Goal: Obtain resource: Obtain resource

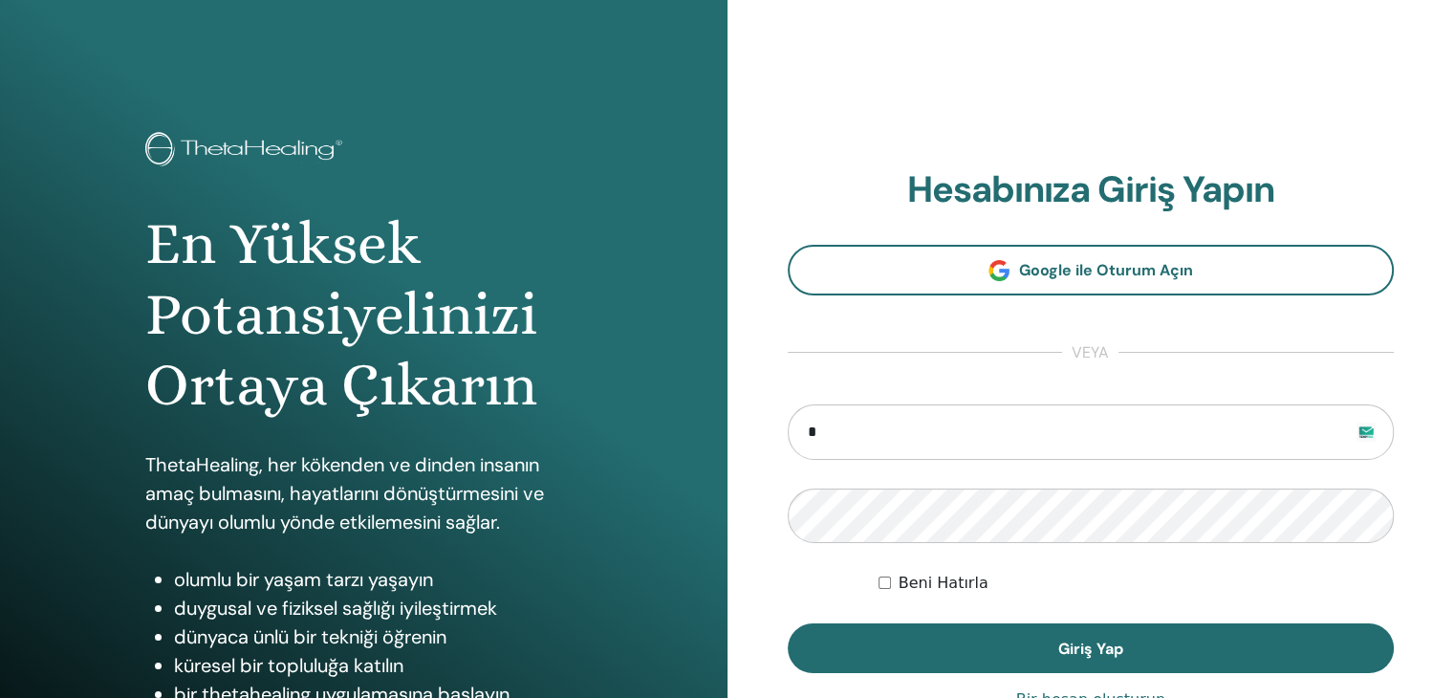
type input "**********"
click at [788, 623] on button "Giriş Yap" at bounding box center [1091, 648] width 607 height 50
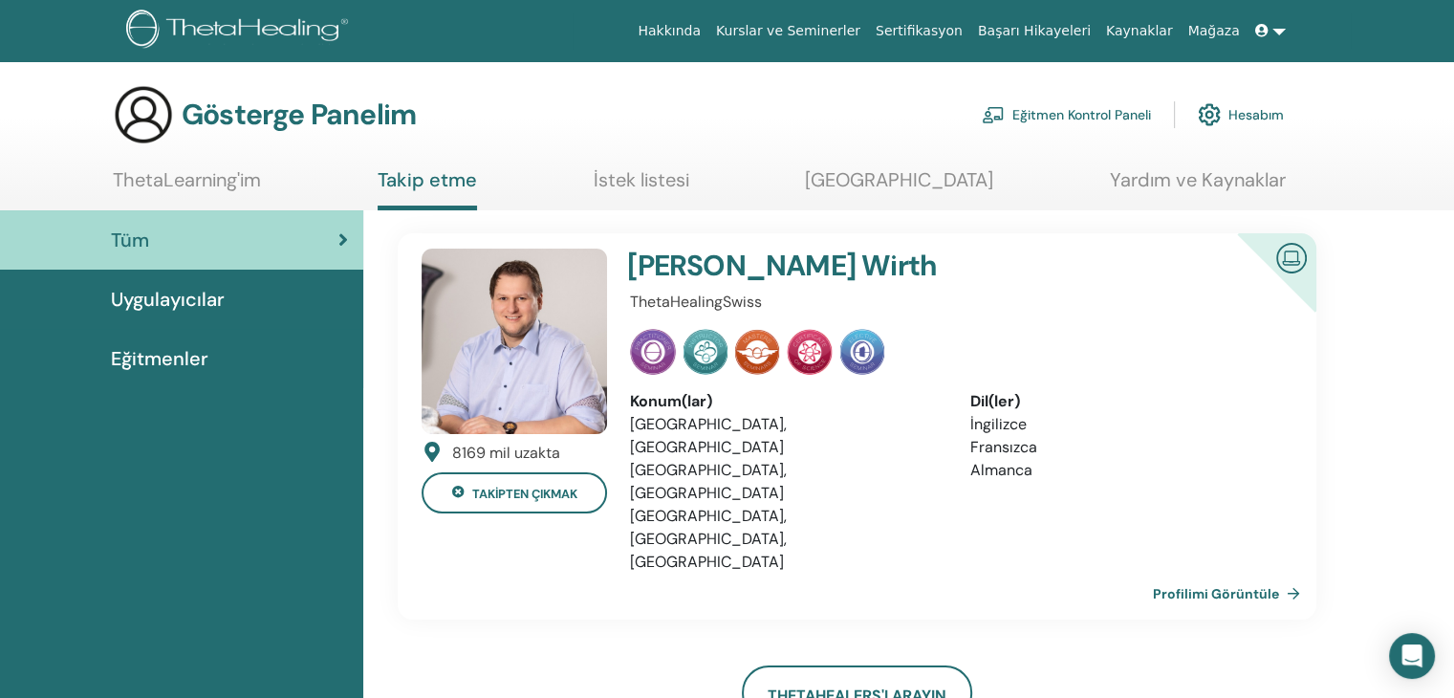
click at [1071, 116] on font "Eğitmen Kontrol Paneli" at bounding box center [1081, 115] width 139 height 17
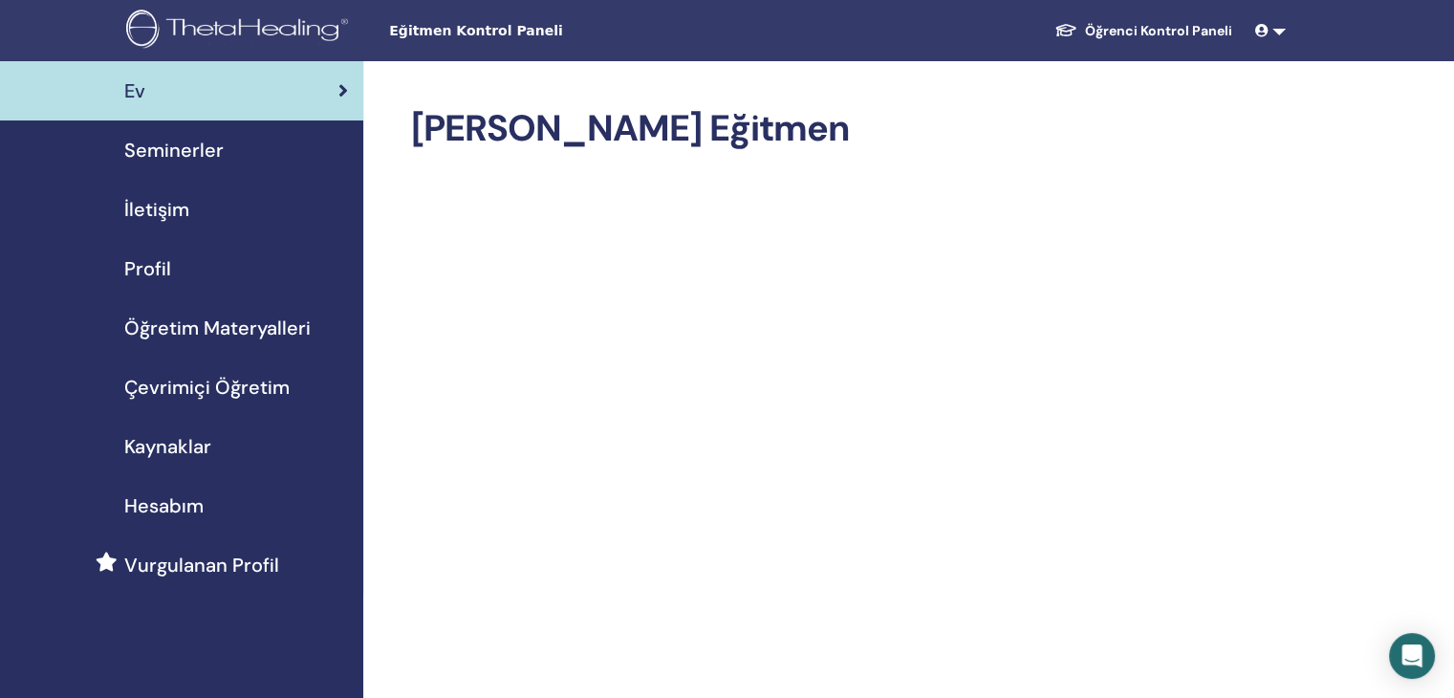
click at [188, 318] on font "Öğretim Materyalleri" at bounding box center [217, 328] width 186 height 25
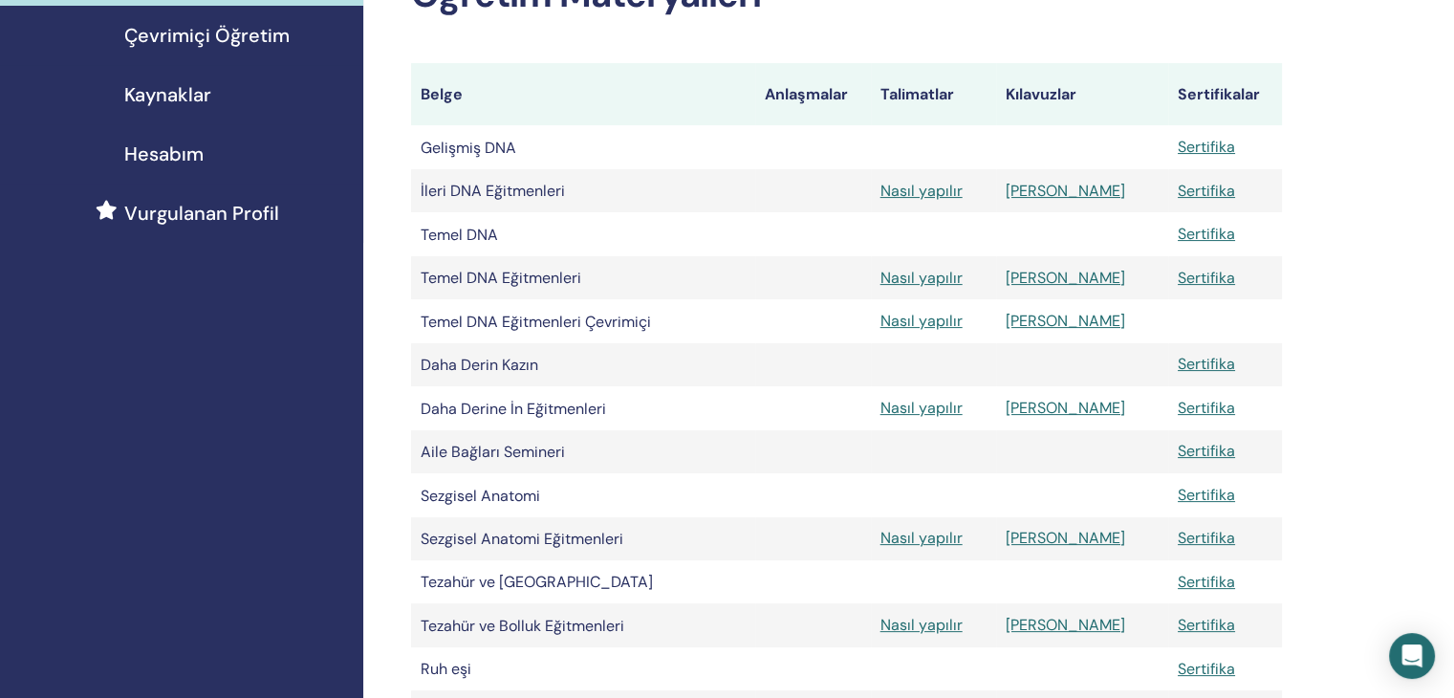
scroll to position [373, 0]
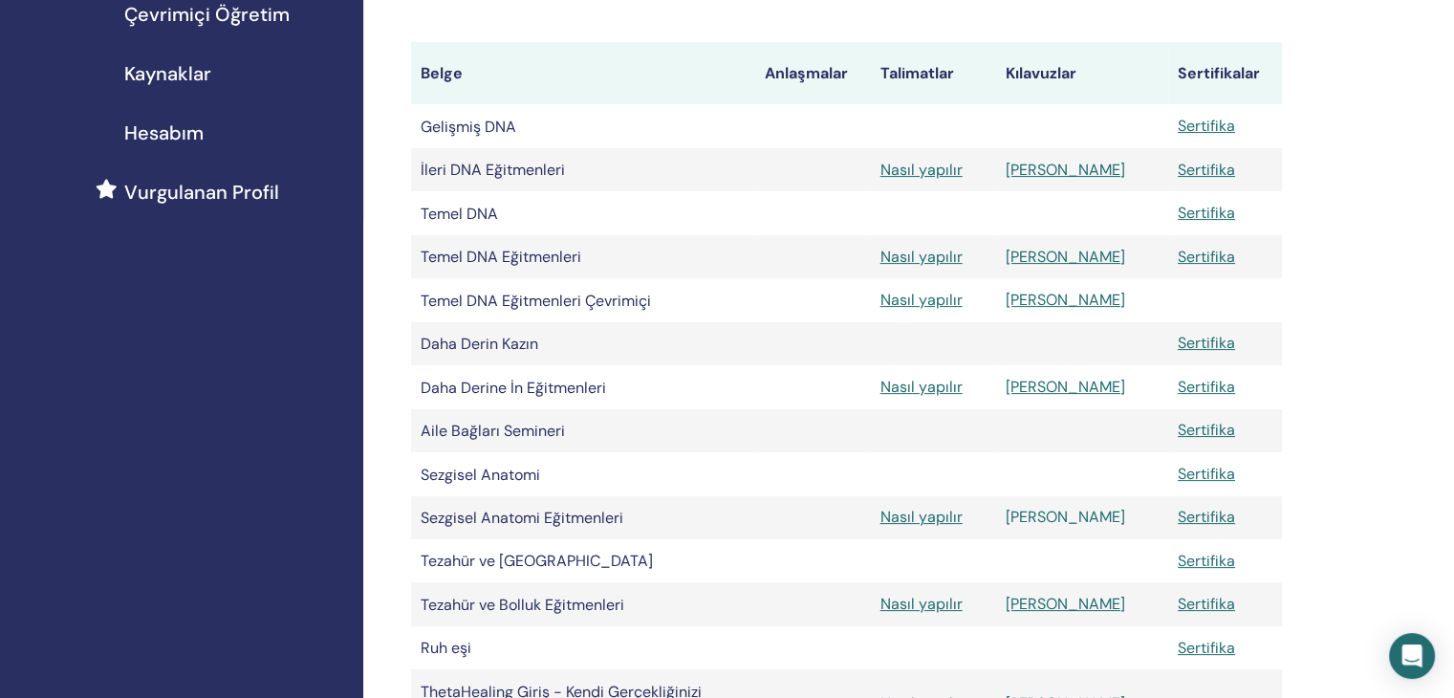
click at [1063, 527] on font "[PERSON_NAME]" at bounding box center [1066, 517] width 120 height 20
